Goal: Navigation & Orientation: Find specific page/section

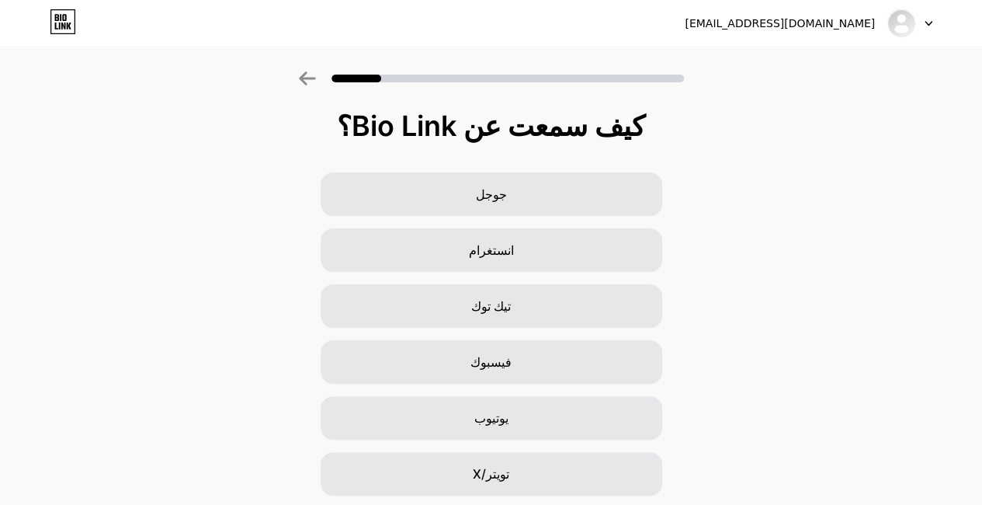
click at [749, 44] on div "luluaneow@gmail.com تسجيل الخروج" at bounding box center [491, 23] width 982 height 47
click at [306, 78] on icon at bounding box center [307, 78] width 16 height 14
click at [326, 68] on div at bounding box center [491, 74] width 982 height 54
click at [70, 23] on icon at bounding box center [69, 26] width 5 height 7
